Goal: Book appointment/travel/reservation

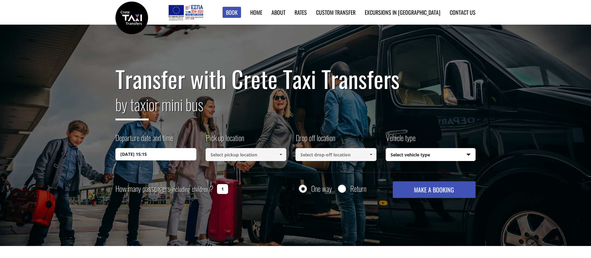
click at [156, 154] on input "[DATE] 15:15" at bounding box center [155, 154] width 81 height 12
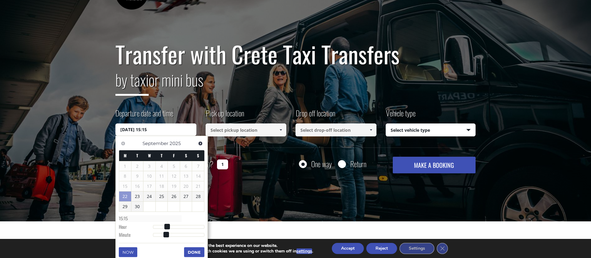
scroll to position [26, 0]
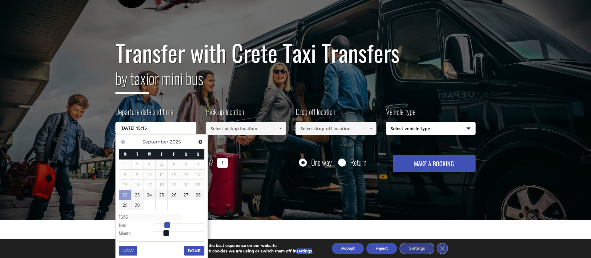
type input "[DATE] 16:15"
type input "16:15"
type input "22/09/2025 17:15"
type input "17:15"
type input "22/09/2025 18:15"
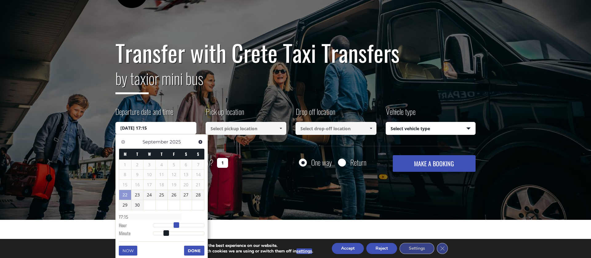
type input "18:15"
type input "22/09/2025 19:15"
type input "19:15"
drag, startPoint x: 166, startPoint y: 226, endPoint x: 183, endPoint y: 226, distance: 16.9
click at [183, 226] on span at bounding box center [186, 225] width 6 height 6
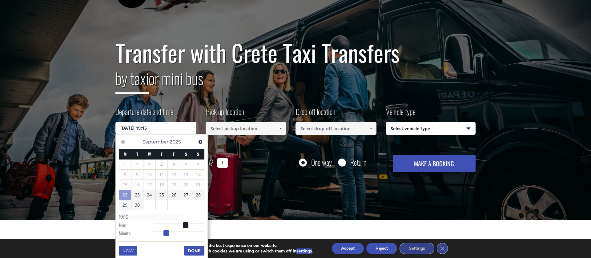
type input "22/09/2025 19:16"
type input "19:16"
type input "22/09/2025 19:17"
type input "19:17"
type input "22/09/2025 19:18"
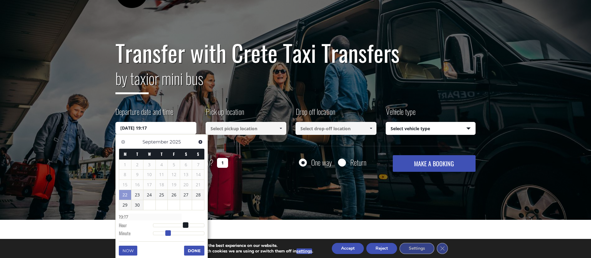
type input "19:18"
type input "22/09/2025 19:19"
type input "19:19"
type input "22/09/2025 19:20"
type input "19:20"
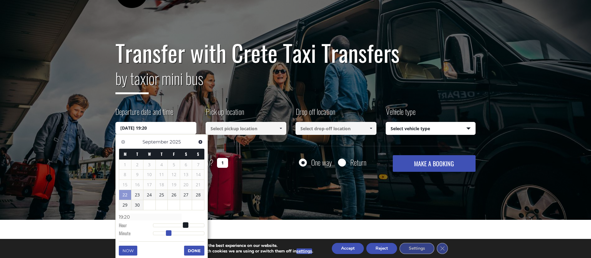
type input "22/09/2025 19:21"
type input "19:21"
type input "22/09/2025 19:22"
type input "19:22"
type input "22/09/2025 19:23"
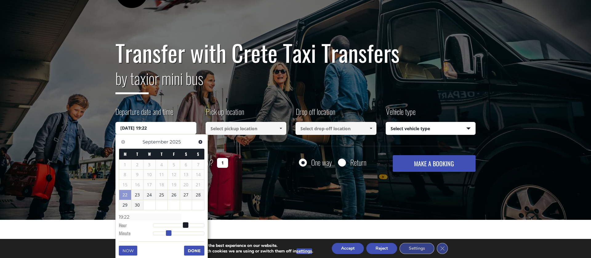
type input "19:23"
type input "22/09/2025 19:24"
type input "19:24"
type input "22/09/2025 19:25"
type input "19:25"
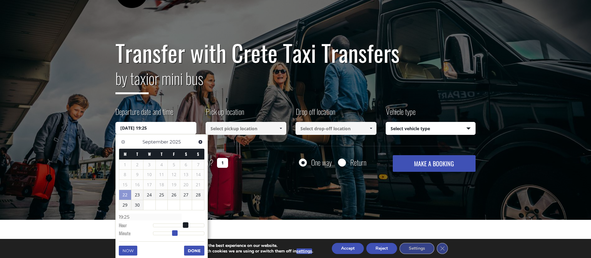
type input "22/09/2025 19:26"
type input "19:26"
type input "22/09/2025 19:27"
type input "19:27"
type input "22/09/2025 19:28"
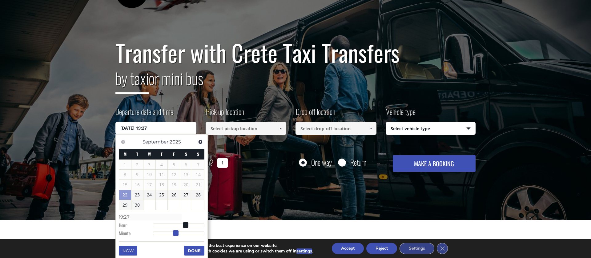
type input "19:28"
type input "22/09/2025 19:29"
type input "19:29"
type input "22/09/2025 19:30"
type input "19:30"
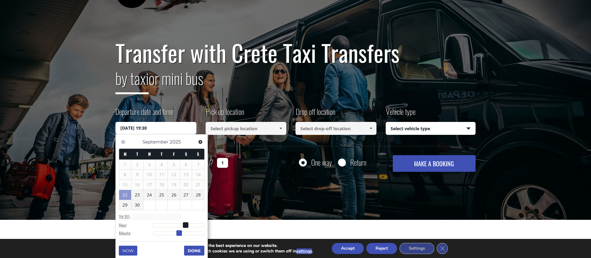
drag, startPoint x: 166, startPoint y: 232, endPoint x: 178, endPoint y: 232, distance: 12.9
click at [178, 232] on span at bounding box center [179, 233] width 6 height 6
click at [191, 248] on button "Done" at bounding box center [194, 251] width 20 height 10
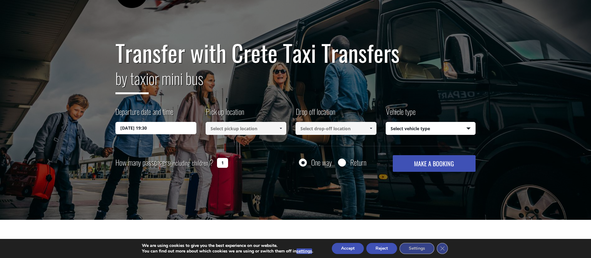
click at [240, 127] on input at bounding box center [246, 128] width 81 height 13
click at [282, 128] on span at bounding box center [280, 128] width 5 height 5
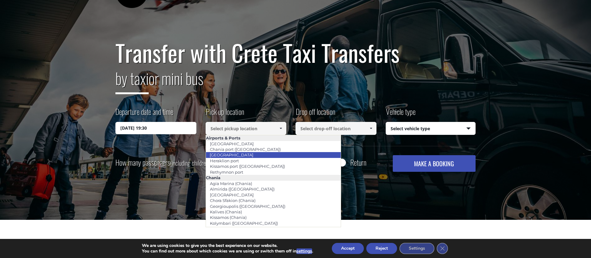
click at [230, 156] on link "[GEOGRAPHIC_DATA]" at bounding box center [232, 154] width 52 height 9
type input "[GEOGRAPHIC_DATA]"
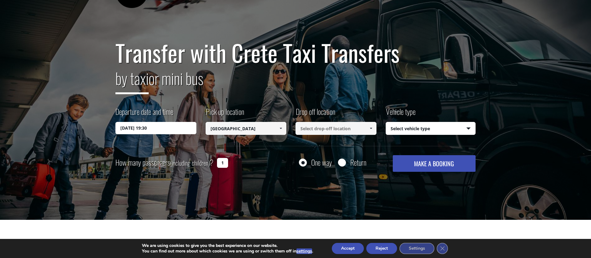
click at [338, 129] on input at bounding box center [335, 128] width 81 height 13
click at [372, 129] on span at bounding box center [370, 128] width 5 height 5
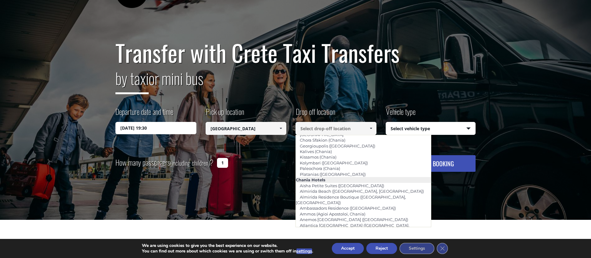
scroll to position [61, 0]
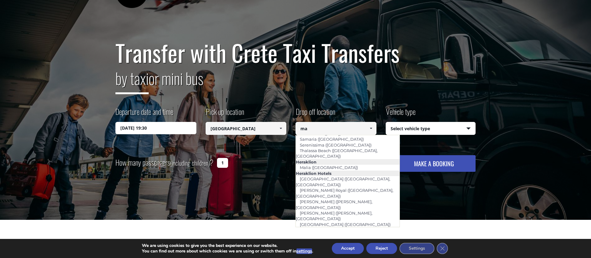
type input "m"
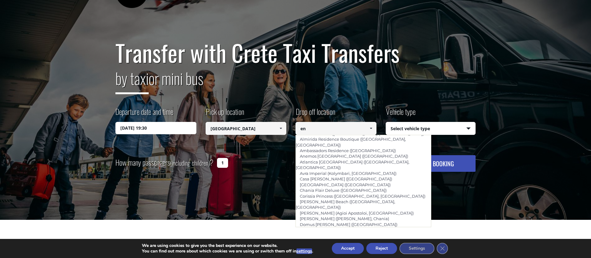
scroll to position [39, 0]
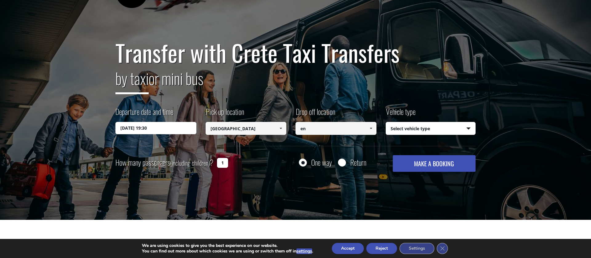
type input "e"
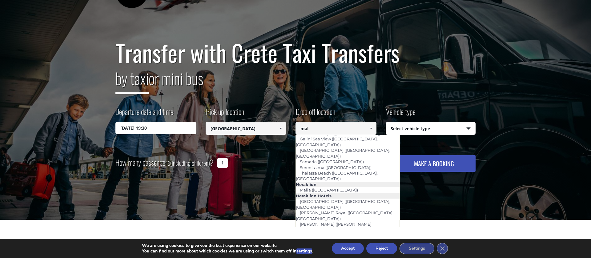
scroll to position [0, 0]
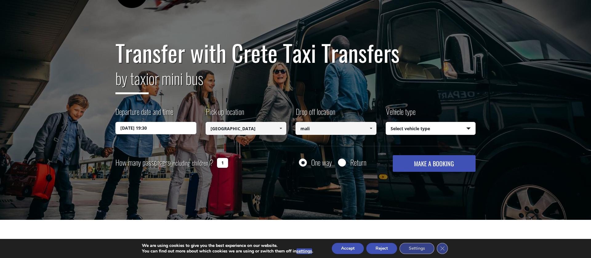
click at [372, 129] on span at bounding box center [370, 128] width 5 height 5
click at [370, 129] on span at bounding box center [370, 128] width 5 height 5
click at [371, 127] on span at bounding box center [370, 128] width 5 height 5
click at [374, 130] on link at bounding box center [371, 128] width 10 height 13
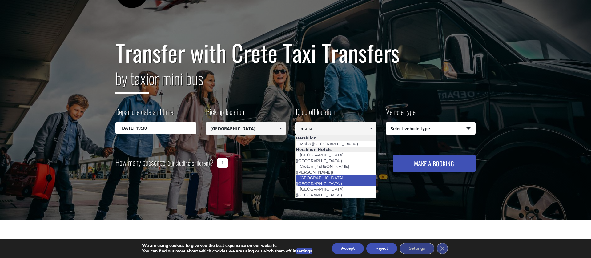
click at [323, 173] on link "Ikaros Beach (Malia)" at bounding box center [320, 180] width 50 height 14
type input "Ikaros Beach (Malia)"
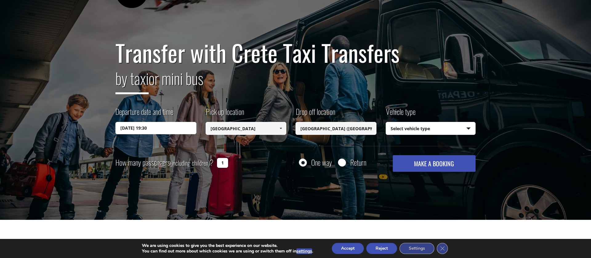
click at [417, 126] on select "Select vehicle type Taxi (4 passengers) Mercedes E Class Mini Van (7 passengers…" at bounding box center [431, 128] width 90 height 13
select select "540"
click at [386, 122] on select "Select vehicle type Taxi (4 passengers) Mercedes E Class Mini Van (7 passengers…" at bounding box center [431, 128] width 90 height 13
click at [424, 163] on button "MAKE A BOOKING" at bounding box center [434, 163] width 83 height 17
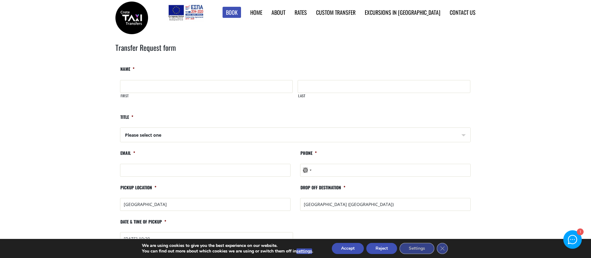
click at [179, 86] on input "First" at bounding box center [206, 86] width 173 height 13
type input "[PERSON_NAME]"
type input "Scheiwiller"
type input "robin.scheiwiller@pairfinance.com"
type input "0795404392"
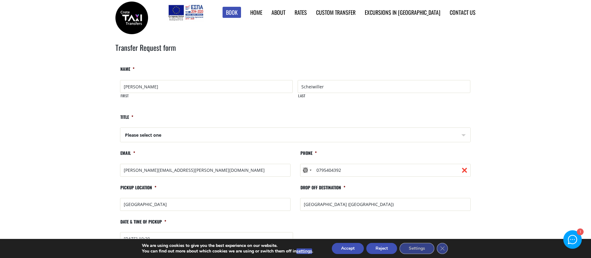
click at [205, 173] on input "robin.scheiwiller@pairfinance.com" at bounding box center [205, 170] width 170 height 13
drag, startPoint x: 208, startPoint y: 170, endPoint x: 161, endPoint y: 170, distance: 46.8
click at [161, 170] on input "robin.scheiwiller@pairfinance.com" at bounding box center [205, 170] width 170 height 13
type input "r"
type input "test@"
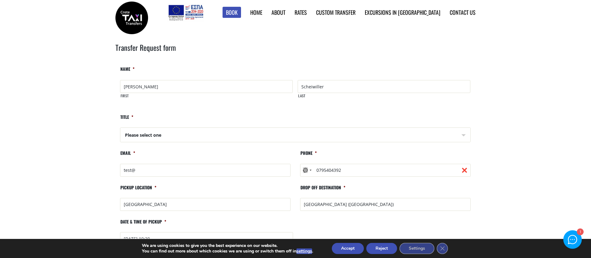
drag, startPoint x: 337, startPoint y: 85, endPoint x: 284, endPoint y: 85, distance: 52.6
click at [284, 85] on div "Robin First Scheiwiller Last" at bounding box center [297, 92] width 355 height 27
type input "X"
click at [168, 137] on select "Please select one Mr Mrs" at bounding box center [296, 135] width 350 height 15
select select "Mr"
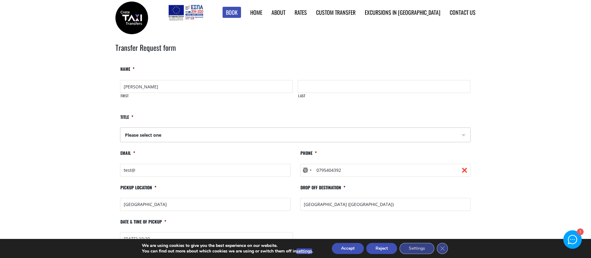
click at [121, 128] on select "Please select one Mr Mrs" at bounding box center [296, 135] width 350 height 15
drag, startPoint x: 353, startPoint y: 170, endPoint x: 308, endPoint y: 170, distance: 44.9
click at [308, 170] on div "No country selected 244 results found Afghanistan +93 Åland Islands +358 Albani…" at bounding box center [385, 170] width 170 height 13
drag, startPoint x: 170, startPoint y: 173, endPoint x: 108, endPoint y: 172, distance: 62.5
click at [108, 172] on main "Search results Home Search results Transfer Request form URL This field is for …" at bounding box center [295, 240] width 591 height 430
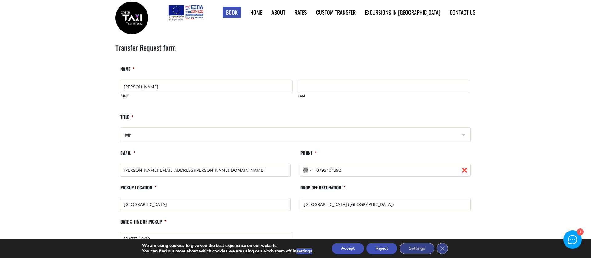
type input "robin.scheiwiller@hotmail.com"
drag, startPoint x: 351, startPoint y: 170, endPoint x: 307, endPoint y: 170, distance: 44.0
click at [307, 170] on div "No country selected 244 results found Afghanistan +93 Åland Islands +358 Albani…" at bounding box center [385, 170] width 170 height 13
click at [351, 170] on input "0795404392" at bounding box center [385, 170] width 170 height 13
type input "07954043534"
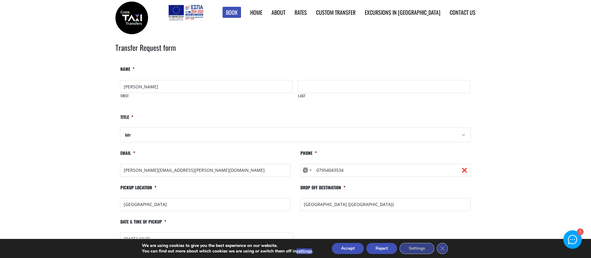
click at [274, 196] on li "Pickup location * Heraklion airport" at bounding box center [205, 199] width 180 height 29
click at [308, 172] on div "No country selected" at bounding box center [306, 170] width 13 height 12
type input "+41"
click at [318, 198] on span "Switzerland" at bounding box center [331, 197] width 43 height 6
type input "+410795404353"
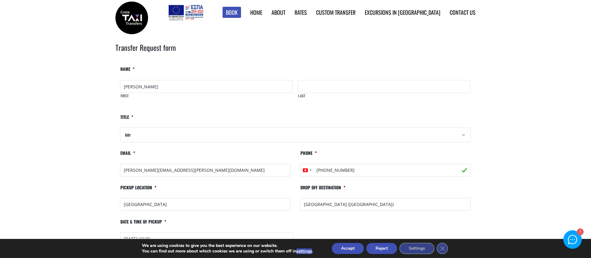
click at [262, 185] on li "Pickup location * Heraklion airport" at bounding box center [205, 199] width 180 height 29
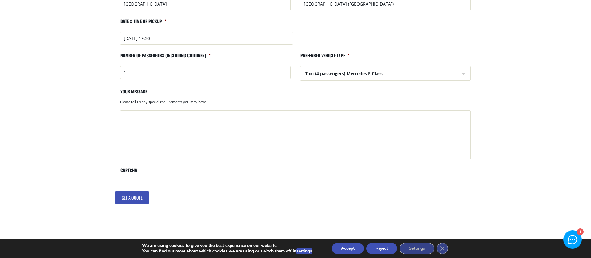
scroll to position [218, 0]
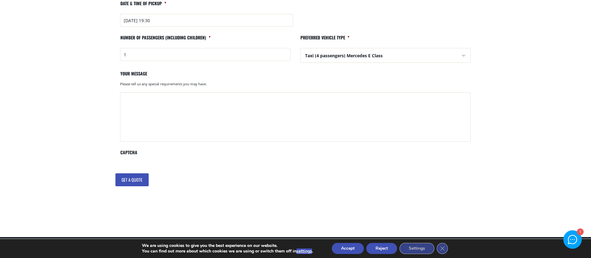
click at [142, 182] on input "Get a quote" at bounding box center [131, 179] width 33 height 13
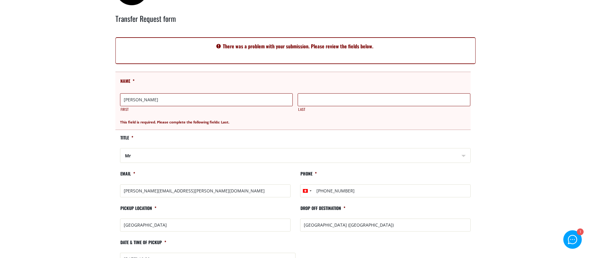
scroll to position [31, 0]
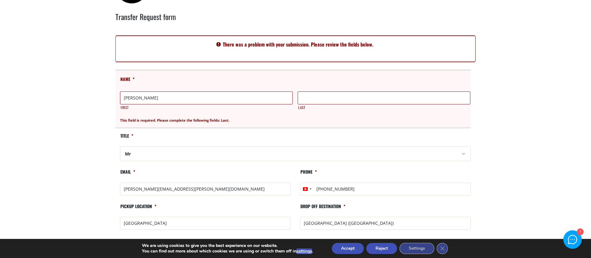
click at [302, 101] on input "Last" at bounding box center [384, 97] width 173 height 13
type input "Müller"
click at [102, 111] on main "Search results Home Search results Transfer Request form There was a problem wi…" at bounding box center [295, 234] width 591 height 480
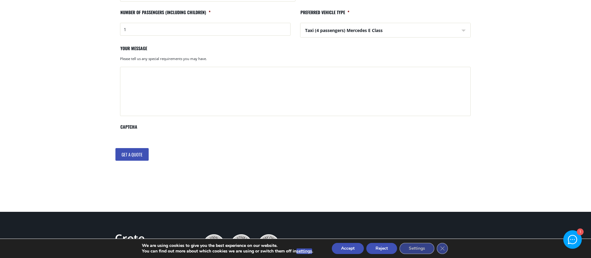
scroll to position [294, 0]
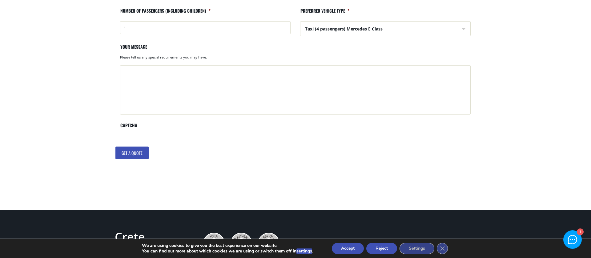
click at [131, 155] on input "Get a quote" at bounding box center [131, 152] width 33 height 13
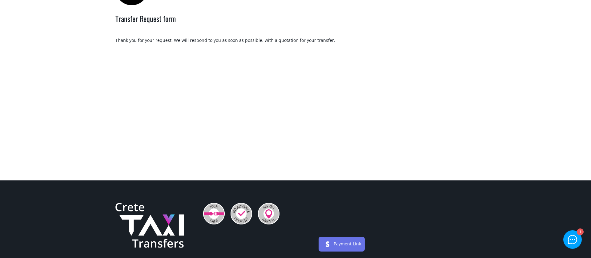
scroll to position [31, 0]
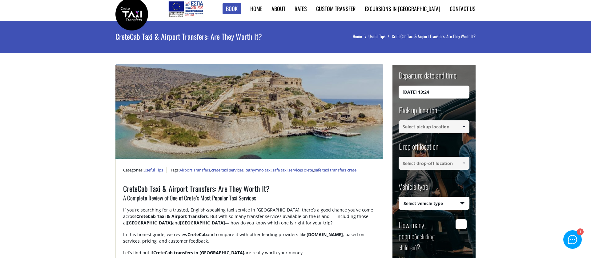
scroll to position [14, 0]
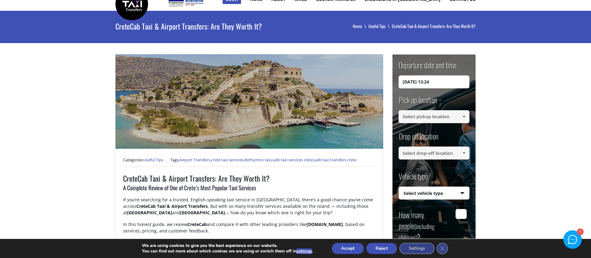
click at [438, 81] on input "22/09/2025 13:24" at bounding box center [433, 81] width 71 height 13
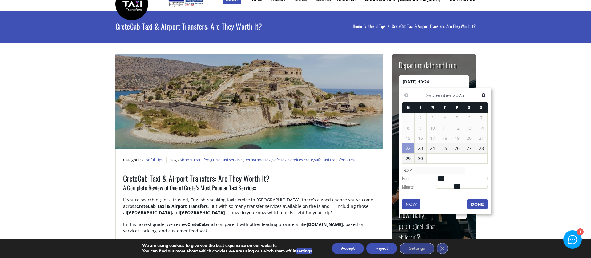
type input "22/09/2025 14:24"
type input "14:24"
type input "22/09/2025 15:24"
type input "15:24"
type input "22/09/2025 16:24"
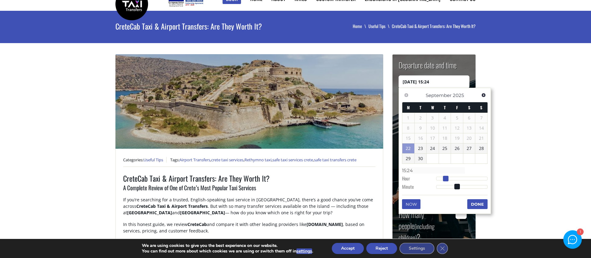
type input "16:24"
type input "22/09/2025 17:24"
type input "17:24"
type input "22/09/2025 18:24"
type input "18:24"
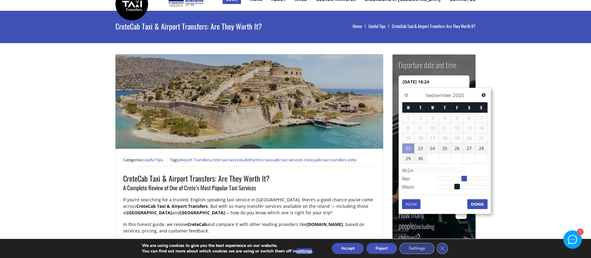
type input "[DATE] 19:24"
type input "19:24"
drag, startPoint x: 441, startPoint y: 179, endPoint x: 468, endPoint y: 179, distance: 26.5
click at [468, 179] on span at bounding box center [469, 179] width 6 height 6
type input "[DATE] 19:25"
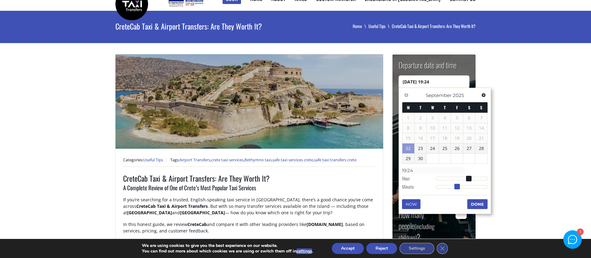
type input "19:25"
type input "[DATE] 19:26"
type input "19:26"
type input "[DATE] 19:27"
type input "19:27"
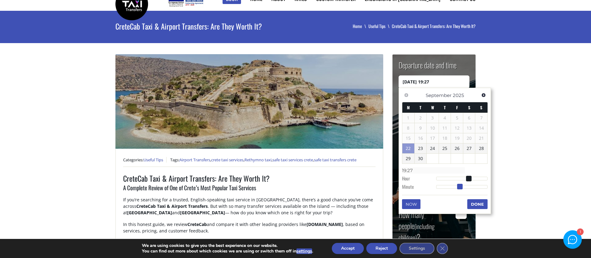
type input "[DATE] 19:28"
type input "19:28"
type input "[DATE] 19:29"
type input "19:29"
type input "[DATE] 19:30"
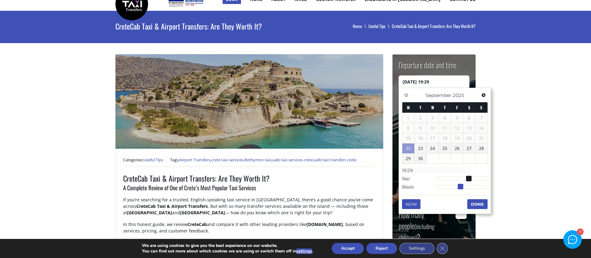
type input "19:30"
drag, startPoint x: 458, startPoint y: 186, endPoint x: 463, endPoint y: 186, distance: 4.9
click at [463, 186] on span at bounding box center [462, 187] width 6 height 6
click at [477, 203] on button "Done" at bounding box center [477, 204] width 20 height 10
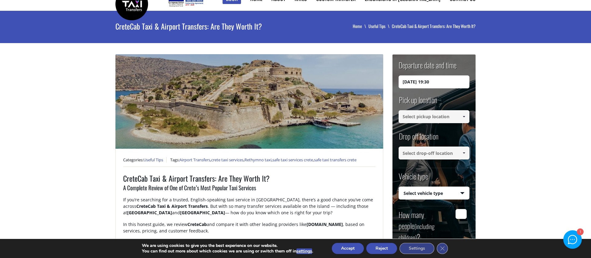
click at [430, 116] on input at bounding box center [433, 116] width 71 height 13
click at [467, 116] on link at bounding box center [464, 116] width 10 height 13
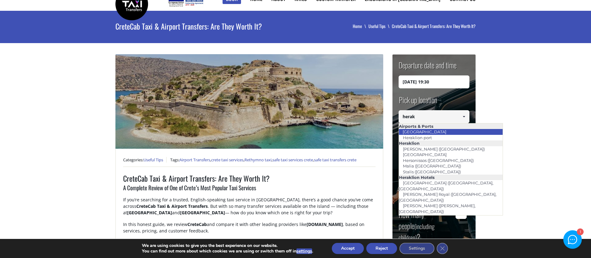
click at [423, 132] on link "[GEOGRAPHIC_DATA]" at bounding box center [424, 131] width 52 height 9
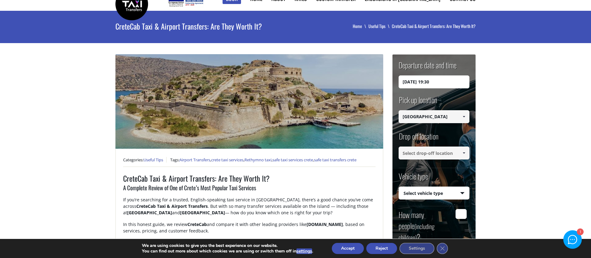
type input "[GEOGRAPHIC_DATA]"
click at [466, 152] on span at bounding box center [463, 152] width 5 height 5
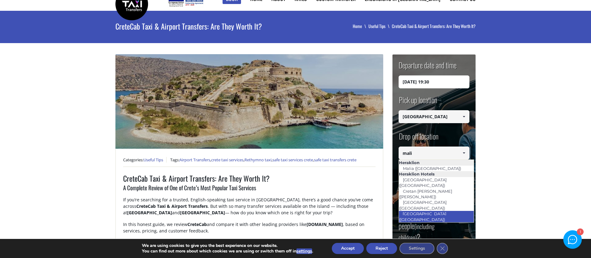
click at [426, 209] on link "[GEOGRAPHIC_DATA] ([GEOGRAPHIC_DATA])" at bounding box center [423, 216] width 50 height 14
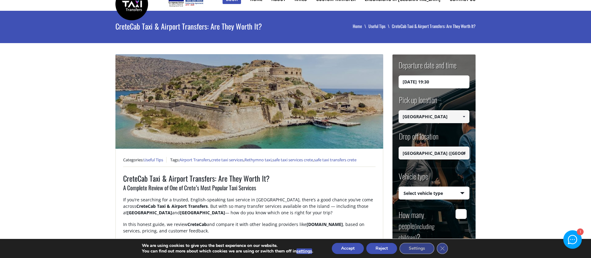
type input "[GEOGRAPHIC_DATA] ([GEOGRAPHIC_DATA])"
click at [430, 193] on select "Select vehicle type Taxi (4 passengers) Mercedes E Class Mini Van (7 passengers…" at bounding box center [434, 193] width 70 height 13
select select "541"
click at [399, 187] on select "Select vehicle type Taxi (4 passengers) Mercedes E Class Mini Van (7 passengers…" at bounding box center [434, 193] width 70 height 13
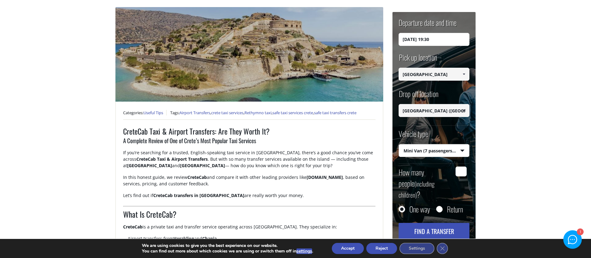
scroll to position [73, 0]
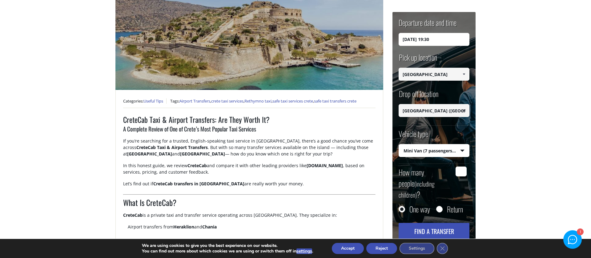
click at [462, 174] on input "How many people (including children) ?" at bounding box center [460, 171] width 11 height 10
type input "1"
click at [434, 223] on button "Find a transfer" at bounding box center [433, 231] width 71 height 17
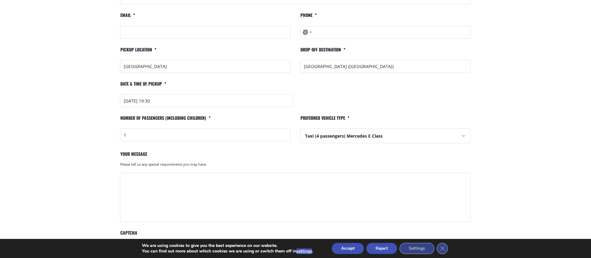
scroll to position [143, 0]
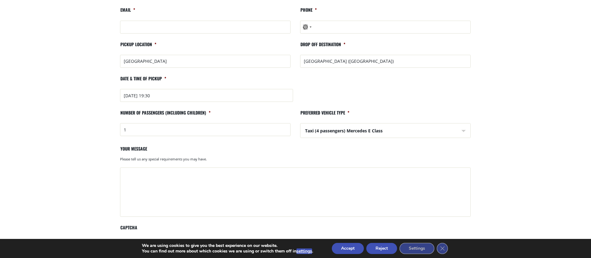
click at [364, 130] on select "Taxi (4 passengers) Mercedes E Class Mini Van (8 passengers) Mercedes [PERSON_N…" at bounding box center [386, 130] width 170 height 15
select select "Mini Van (8 passengers) [PERSON_NAME]"
click at [301, 123] on select "Taxi (4 passengers) Mercedes E Class Mini Van (8 passengers) Mercedes [PERSON_N…" at bounding box center [386, 130] width 170 height 15
click at [210, 183] on textarea "Your message" at bounding box center [295, 191] width 350 height 49
type textarea "Only backpack"
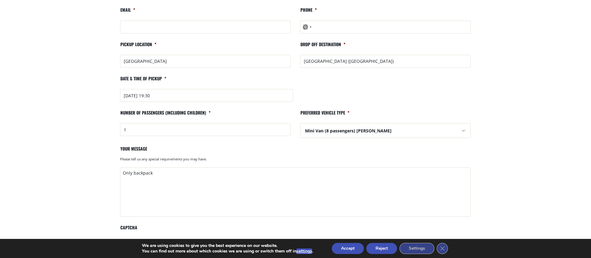
click at [83, 187] on main "Search results Home Search results Transfer Request form Company This field is …" at bounding box center [295, 97] width 591 height 430
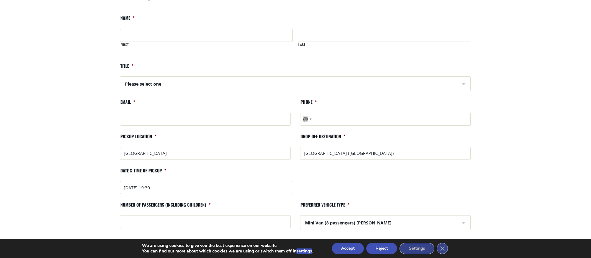
scroll to position [34, 0]
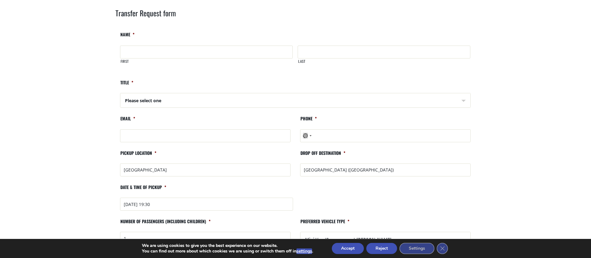
click at [137, 134] on input "Email *" at bounding box center [205, 135] width 170 height 13
click at [100, 118] on main "Search results Home Search results Transfer Request form Company This field is …" at bounding box center [295, 205] width 591 height 430
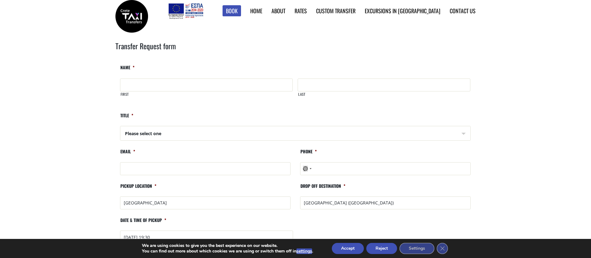
scroll to position [0, 0]
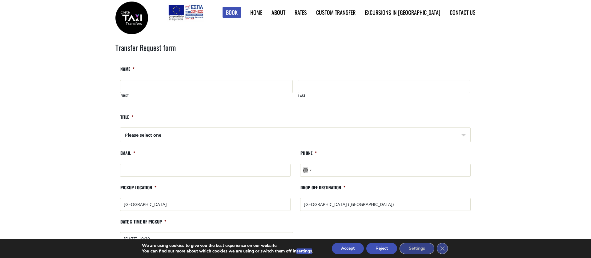
click at [70, 134] on main "Search results Home Search results Transfer Request form Company This field is …" at bounding box center [295, 240] width 591 height 430
click at [142, 91] on input "First" at bounding box center [206, 86] width 173 height 13
click at [98, 98] on main "Search results Home Search results Transfer Request form Company This field is …" at bounding box center [295, 240] width 591 height 430
